Goal: Task Accomplishment & Management: Complete application form

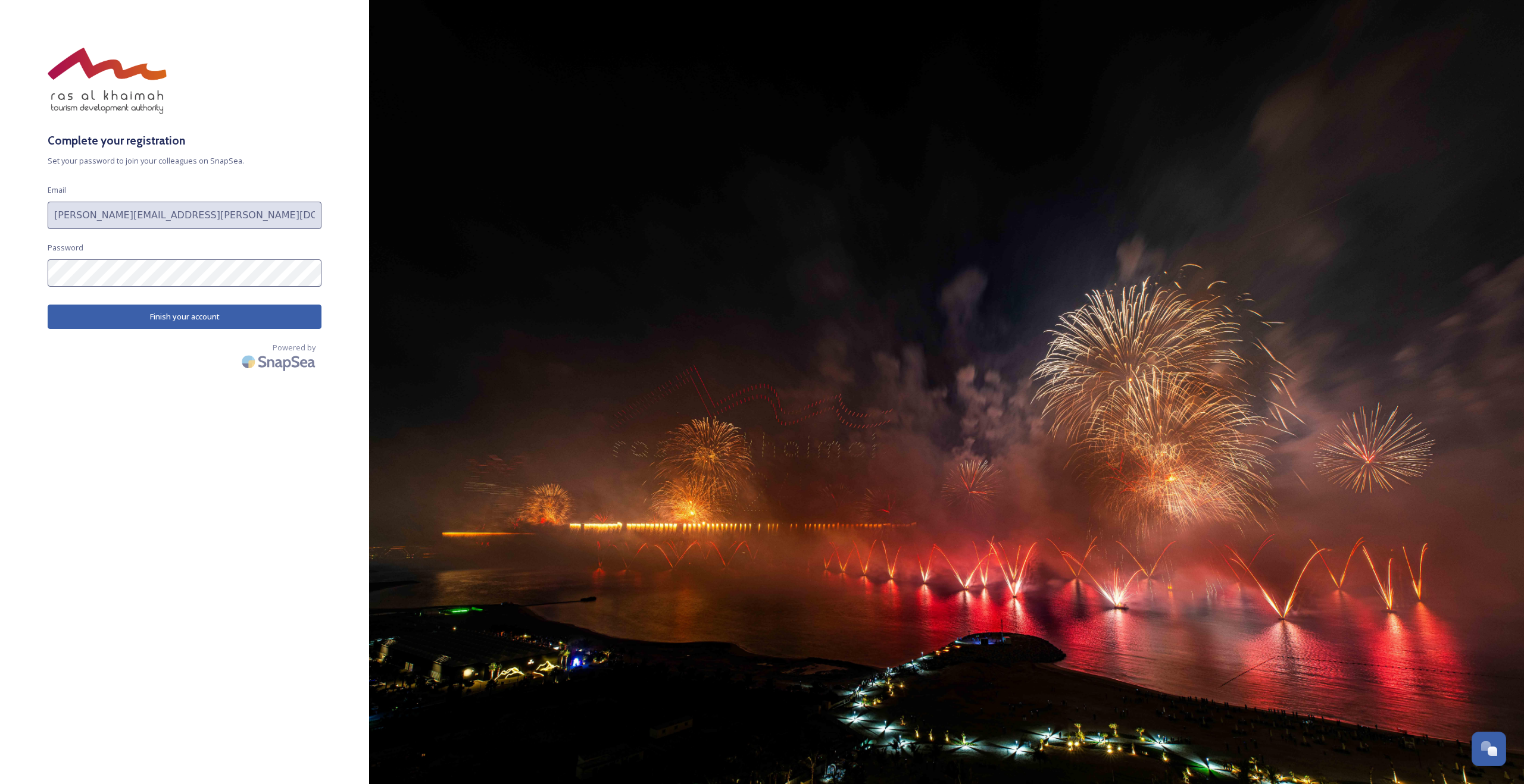
click at [167, 329] on div "Complete your registration Set your password to join your colleagues on SnapSea…" at bounding box center [184, 392] width 369 height 689
click at [176, 321] on button "Finish your account" at bounding box center [184, 317] width 274 height 24
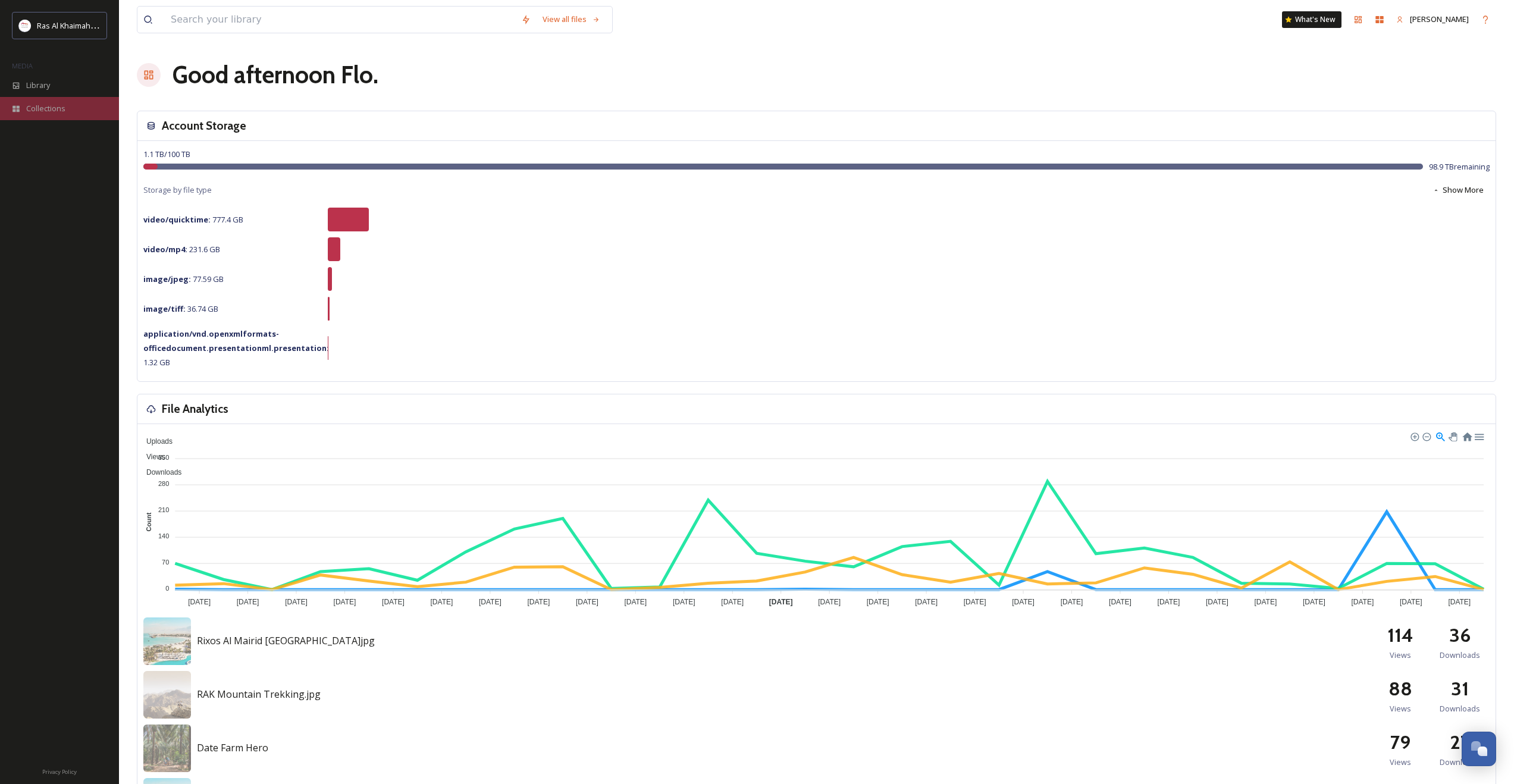
click at [35, 109] on span "Collections" at bounding box center [45, 109] width 39 height 11
